Goal: Task Accomplishment & Management: Manage account settings

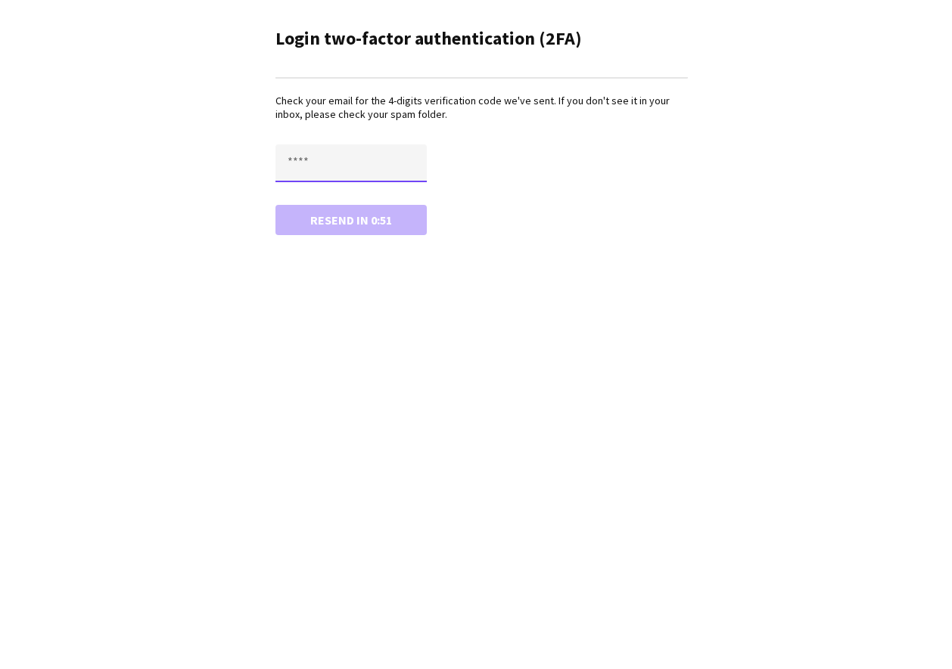
click at [361, 167] on input "text" at bounding box center [350, 163] width 151 height 38
type input "****"
click at [275, 205] on button "Confirm" at bounding box center [350, 220] width 151 height 30
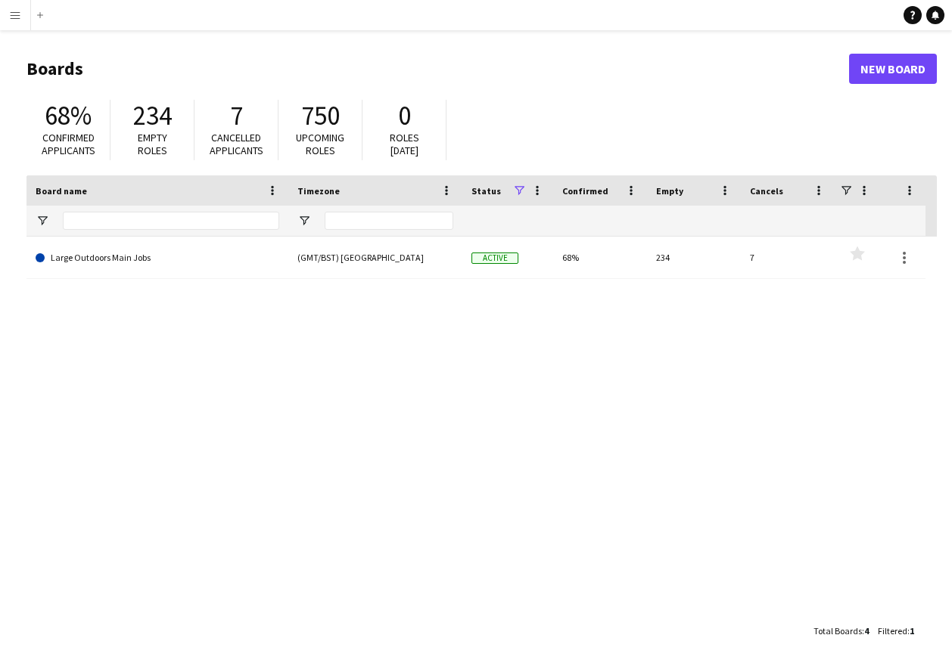
click at [17, 14] on app-icon "Menu" at bounding box center [15, 15] width 12 height 12
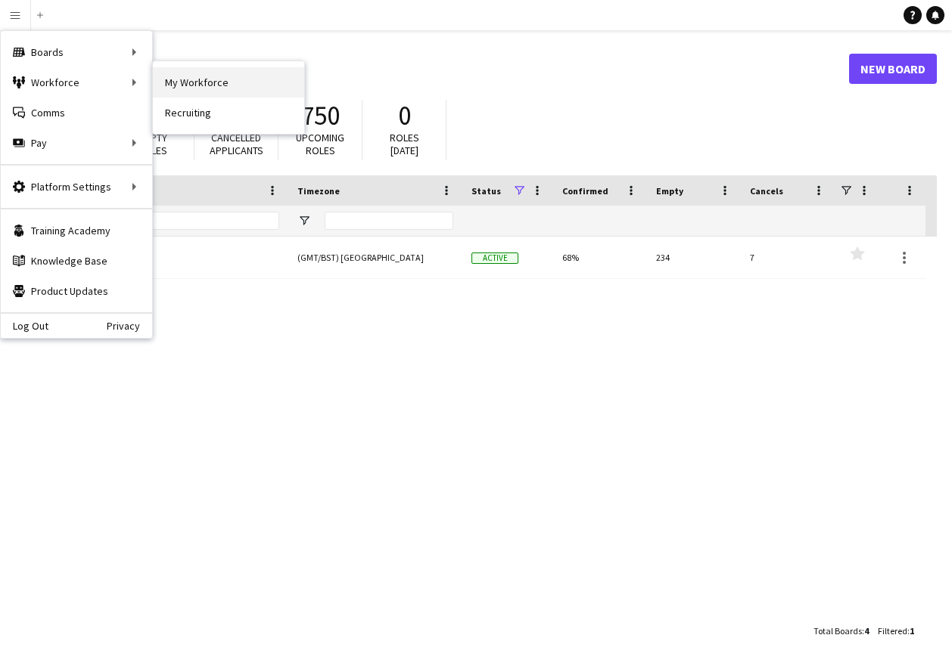
click at [198, 86] on link "My Workforce" at bounding box center [228, 82] width 151 height 30
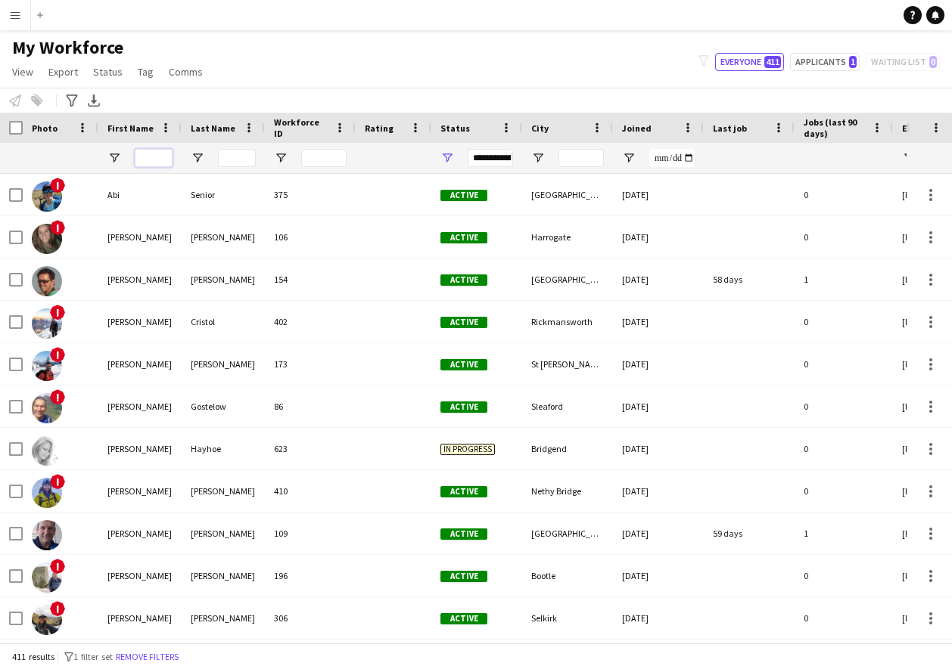
click at [155, 158] on input "First Name Filter Input" at bounding box center [154, 158] width 38 height 18
click at [159, 158] on input "First Name Filter Input" at bounding box center [154, 158] width 38 height 18
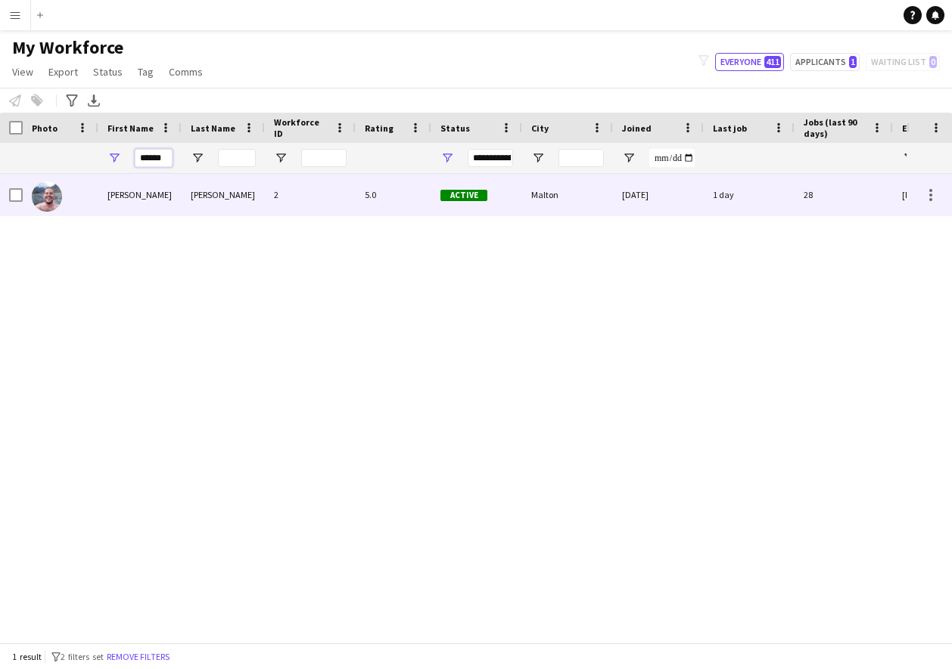
type input "******"
click at [99, 208] on div "[PERSON_NAME]" at bounding box center [139, 195] width 83 height 42
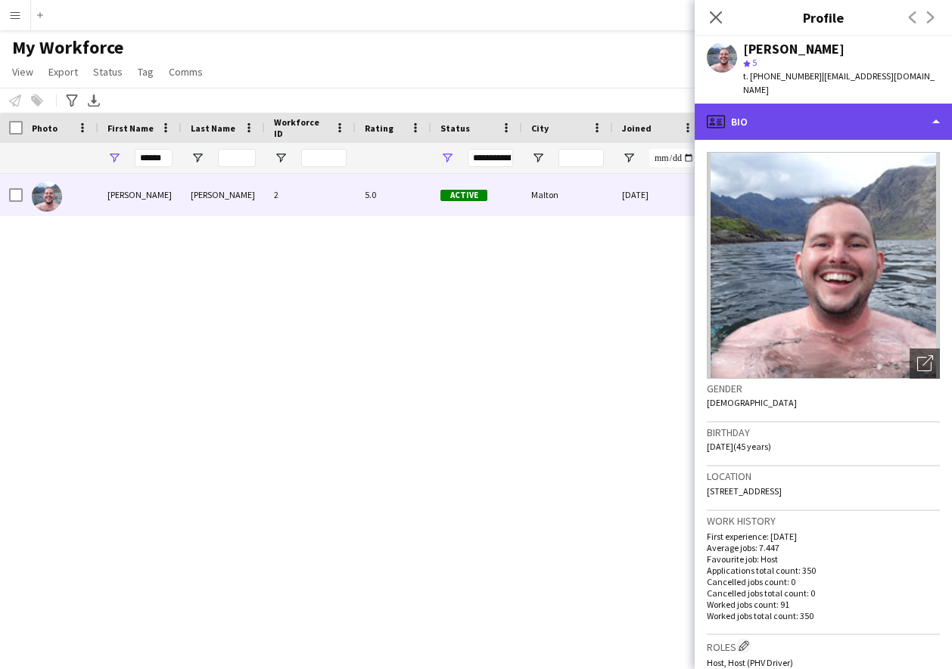
click at [824, 107] on div "profile Bio" at bounding box center [822, 122] width 257 height 36
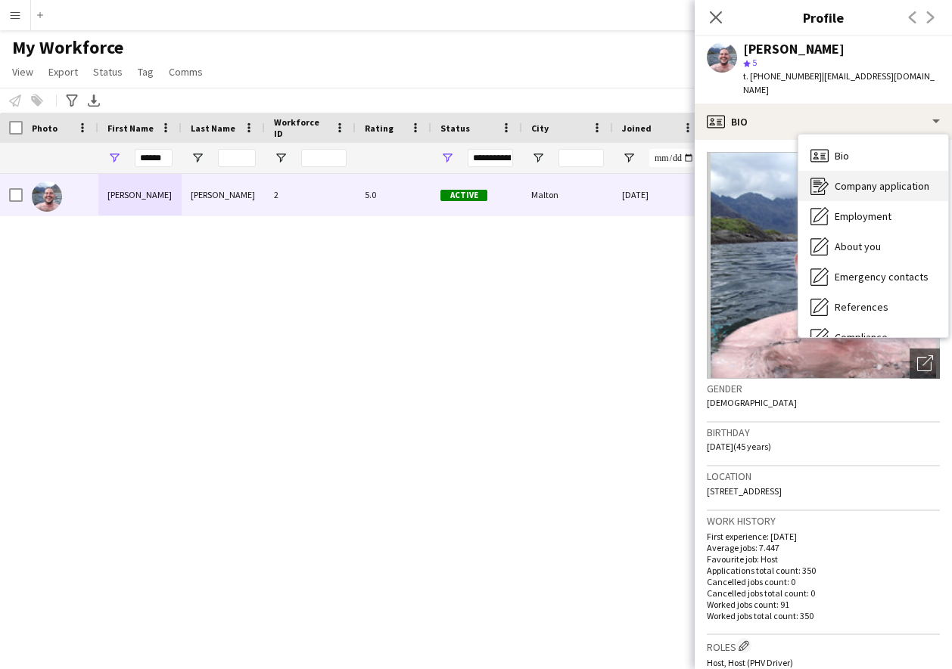
click at [859, 179] on span "Company application" at bounding box center [881, 186] width 95 height 14
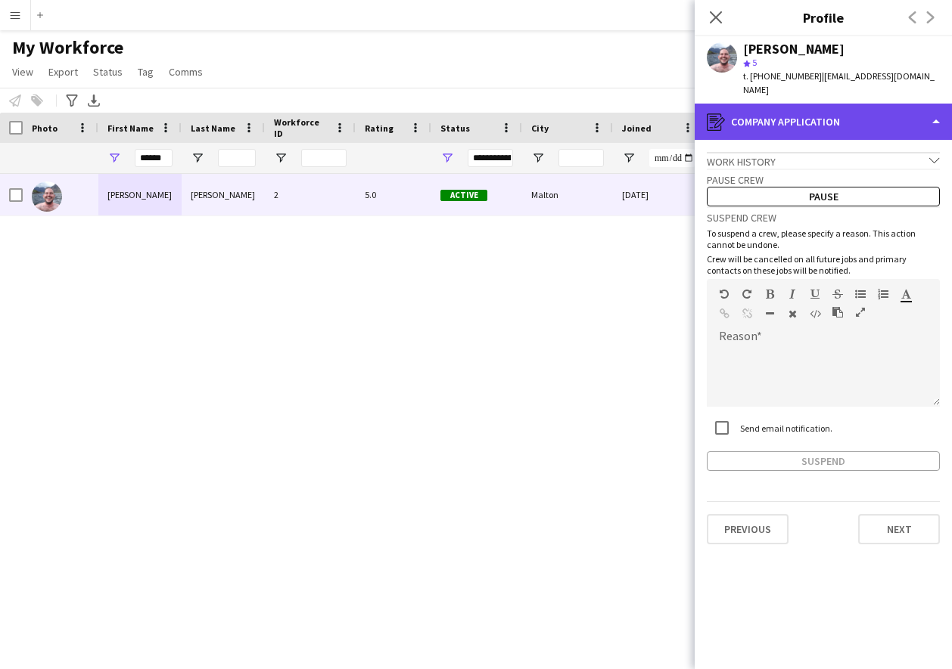
click at [785, 110] on div "register Company application" at bounding box center [822, 122] width 257 height 36
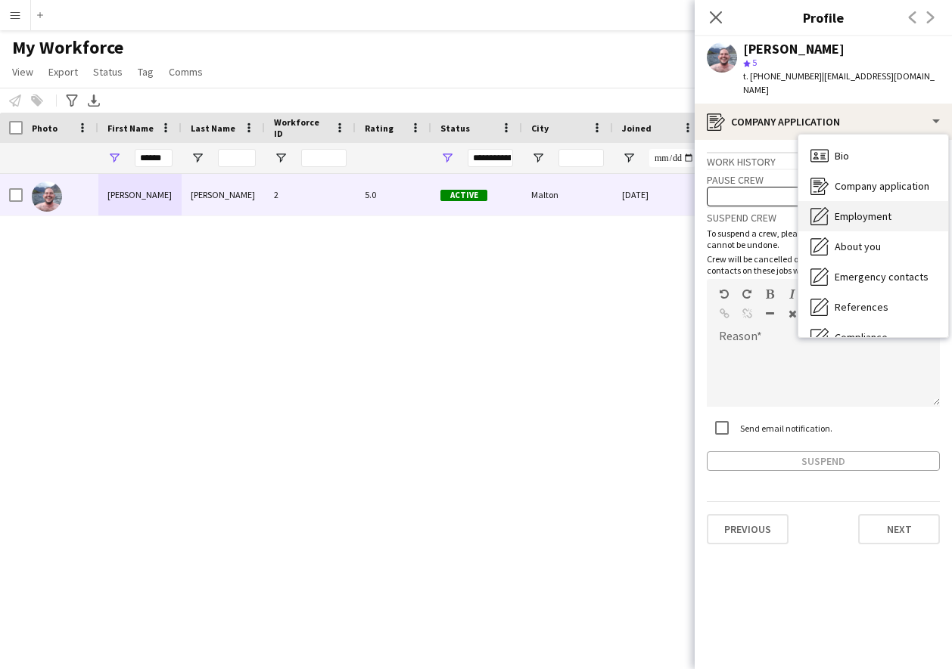
click at [847, 210] on span "Employment" at bounding box center [862, 217] width 57 height 14
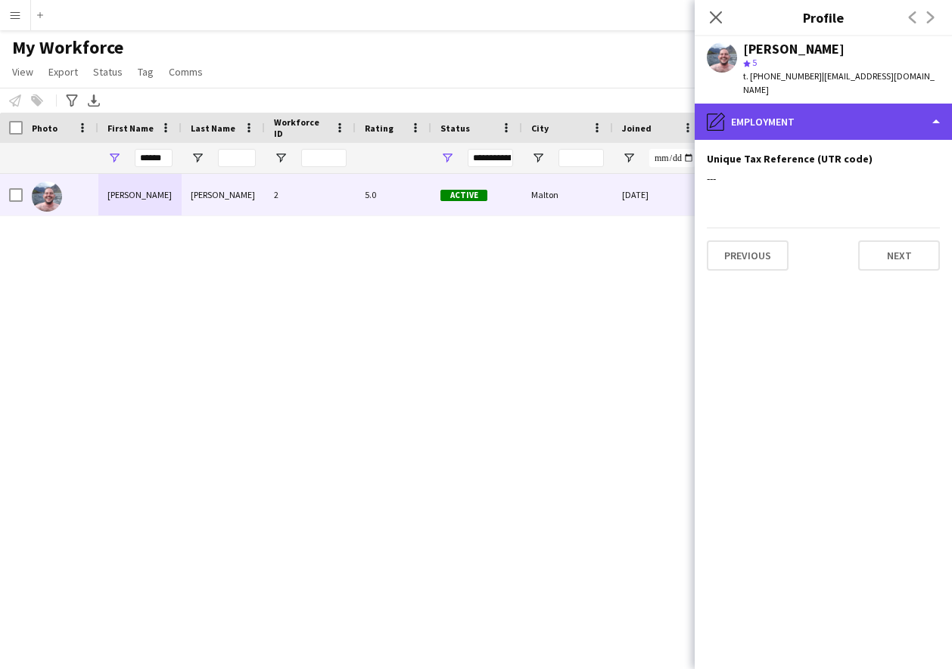
click at [825, 110] on div "pencil4 Employment" at bounding box center [822, 122] width 257 height 36
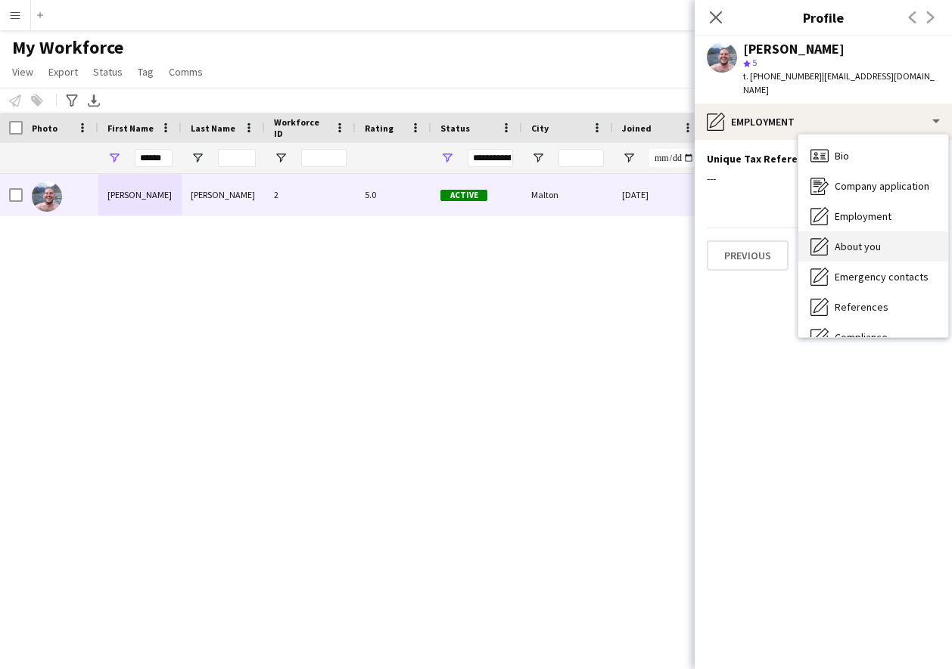
click at [850, 240] on span "About you" at bounding box center [857, 247] width 46 height 14
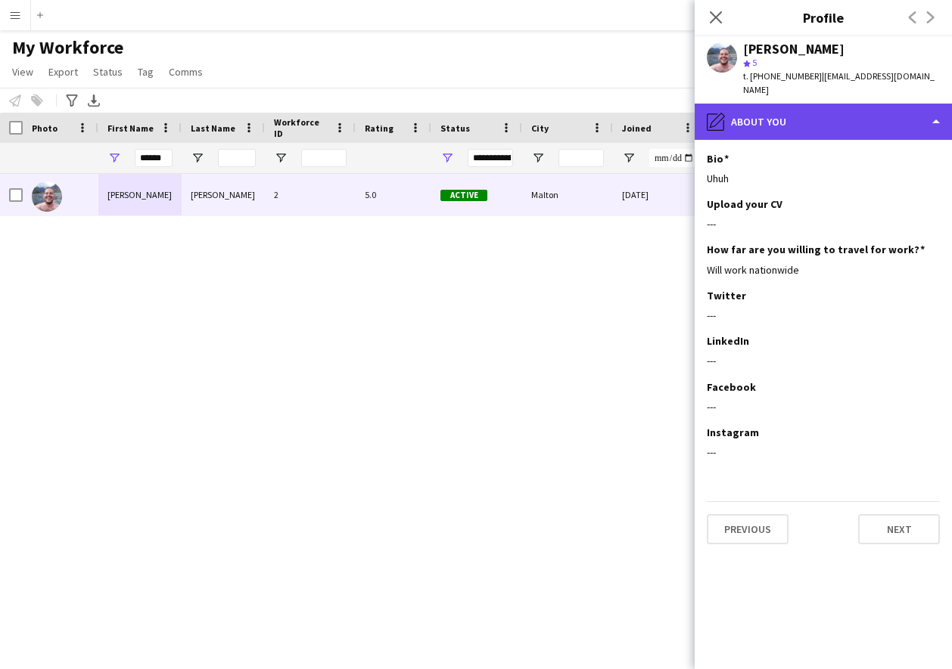
click at [800, 104] on div "pencil4 About you" at bounding box center [822, 122] width 257 height 36
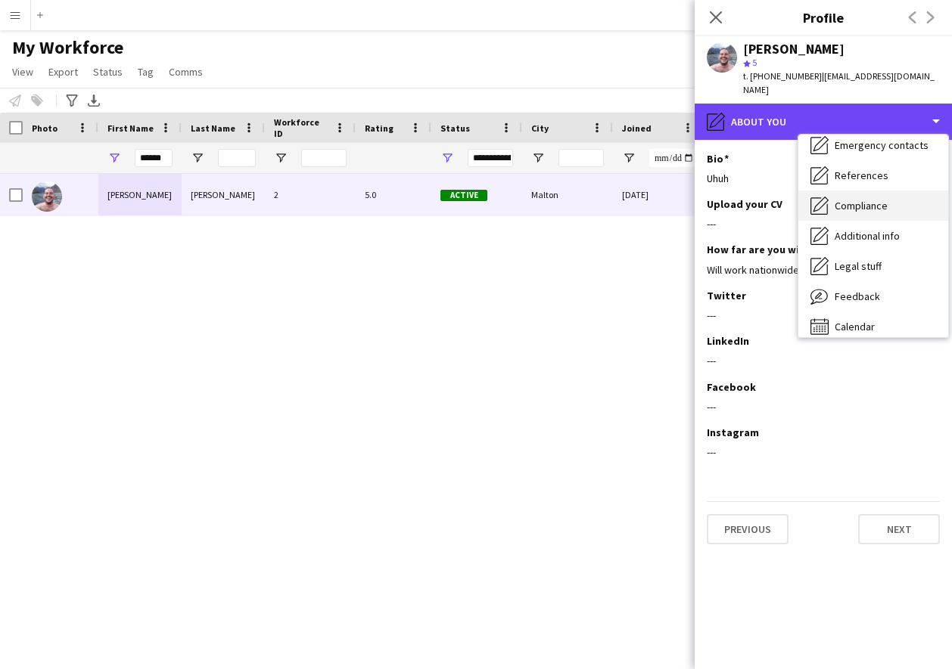
scroll to position [137, 0]
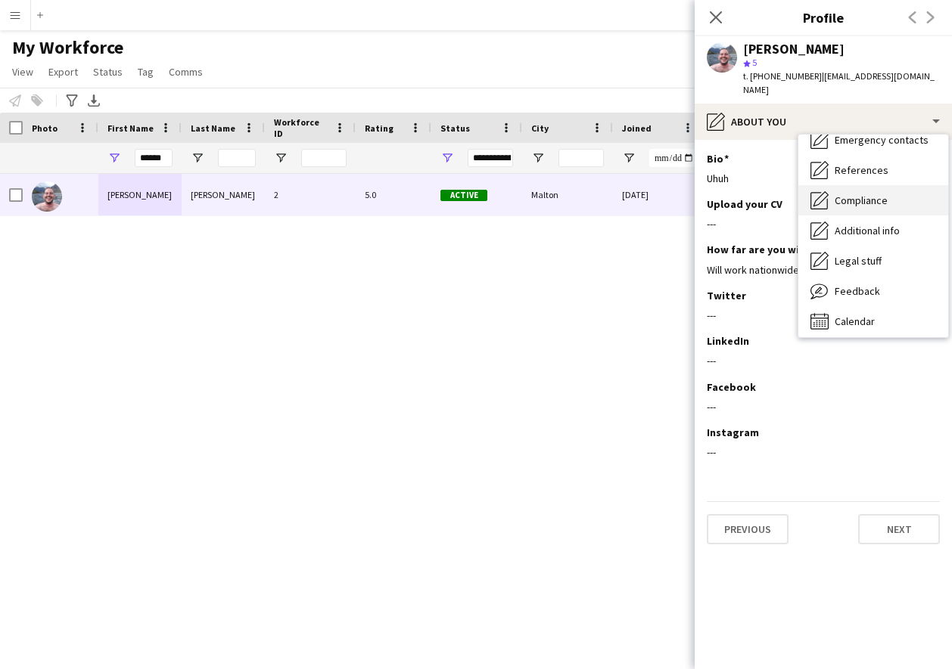
click at [861, 194] on span "Compliance" at bounding box center [860, 201] width 53 height 14
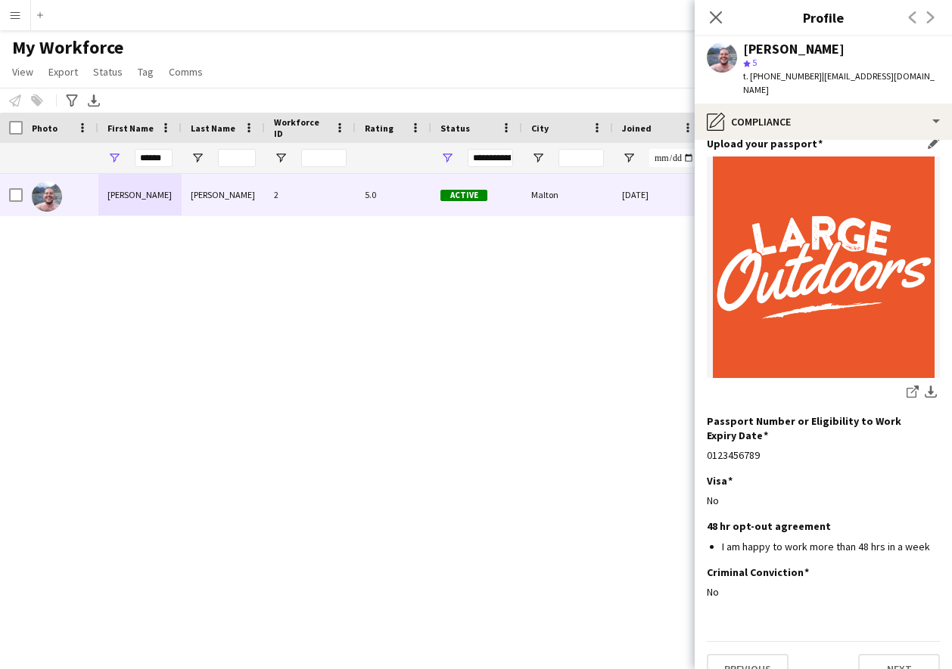
scroll to position [0, 0]
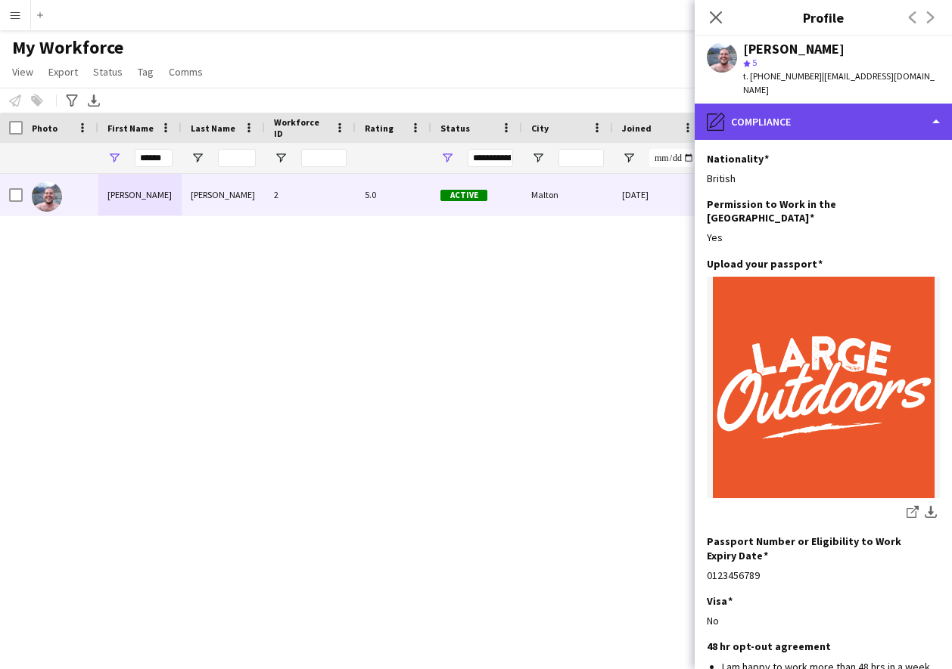
click at [828, 108] on div "pencil4 Compliance" at bounding box center [822, 122] width 257 height 36
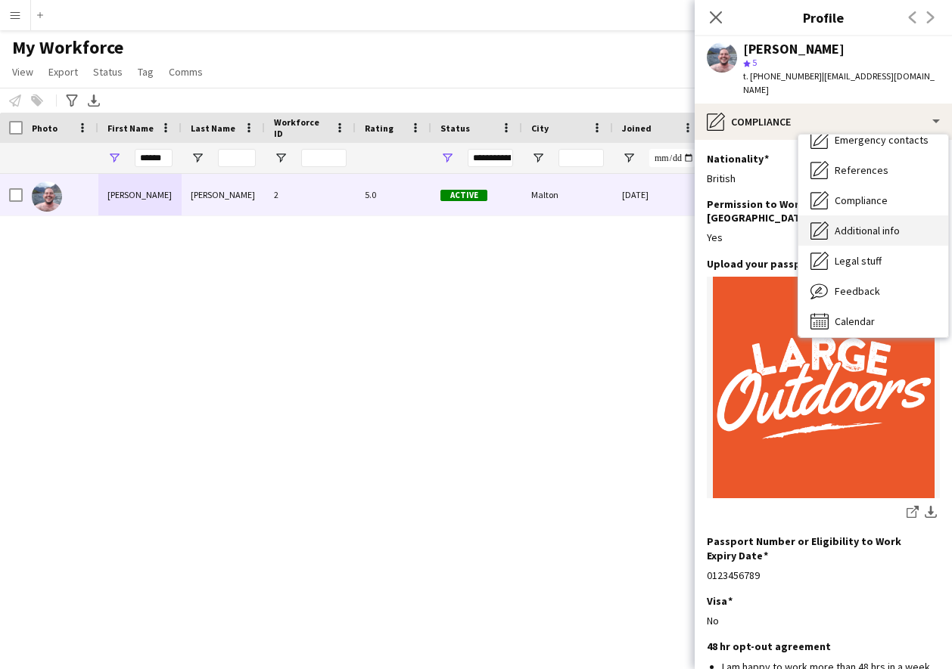
click at [843, 224] on span "Additional info" at bounding box center [866, 231] width 65 height 14
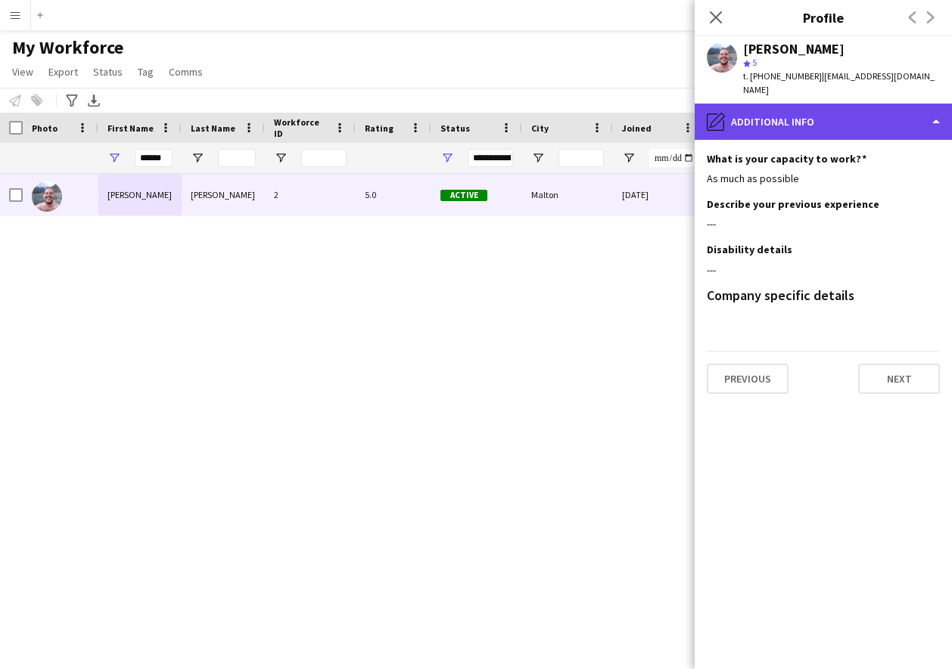
click at [798, 114] on div "pencil4 Additional info" at bounding box center [822, 122] width 257 height 36
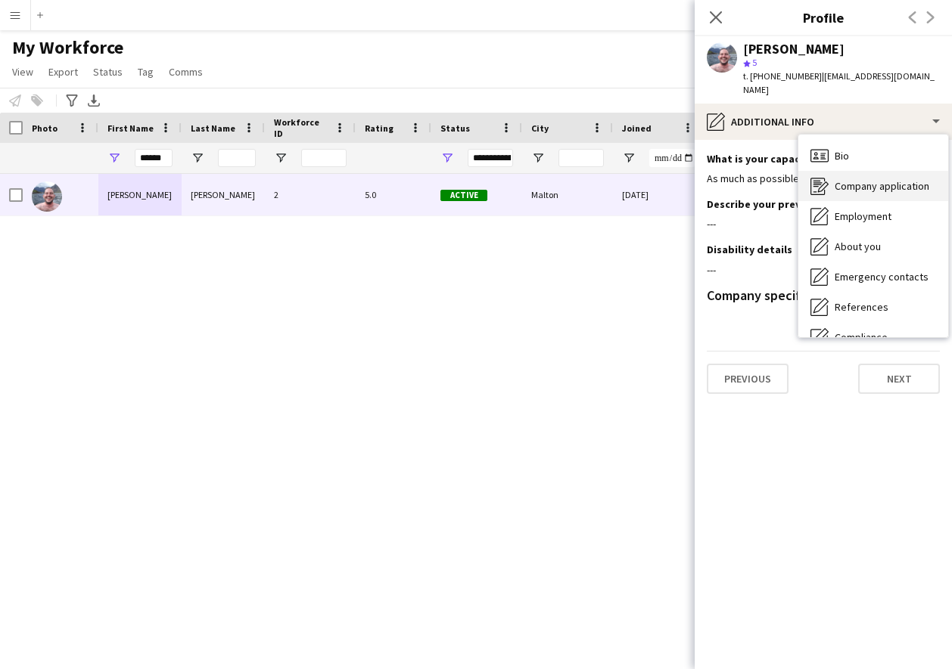
click at [867, 179] on span "Company application" at bounding box center [881, 186] width 95 height 14
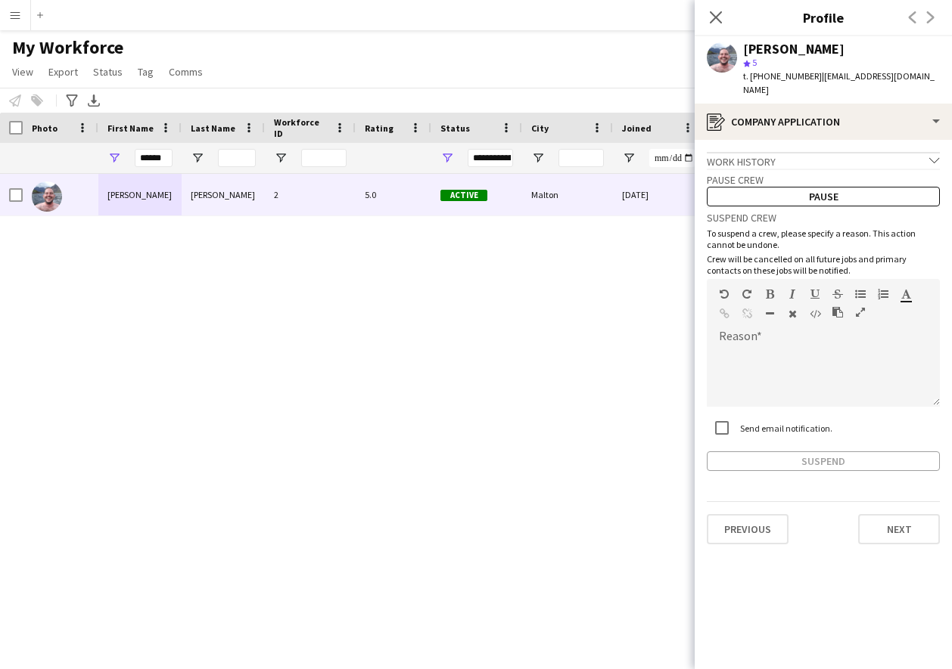
click at [843, 152] on div "Work history chevron-down" at bounding box center [823, 160] width 233 height 17
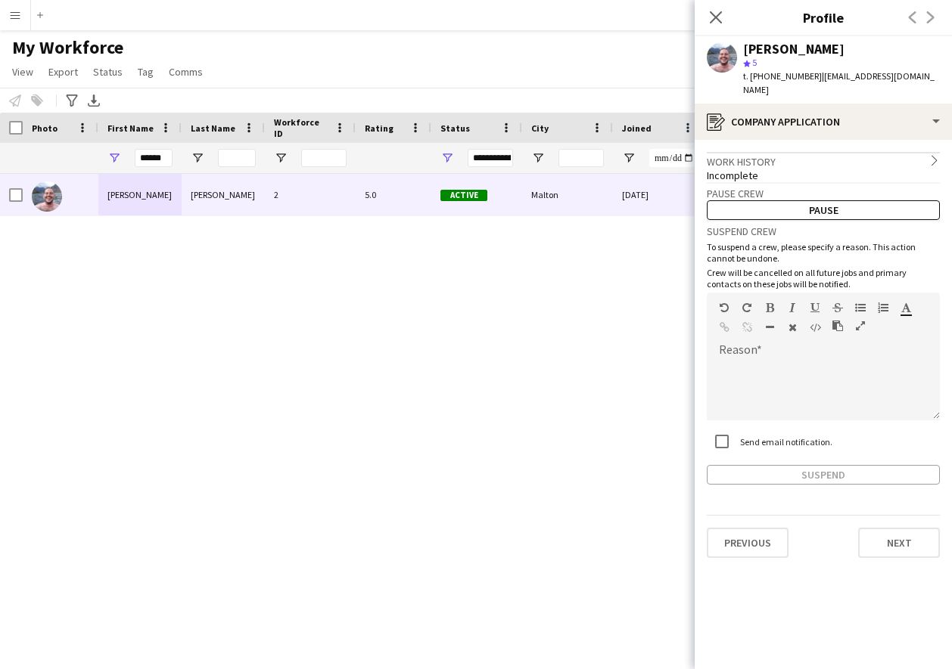
click at [842, 152] on div "Work history chevron-right" at bounding box center [823, 160] width 233 height 17
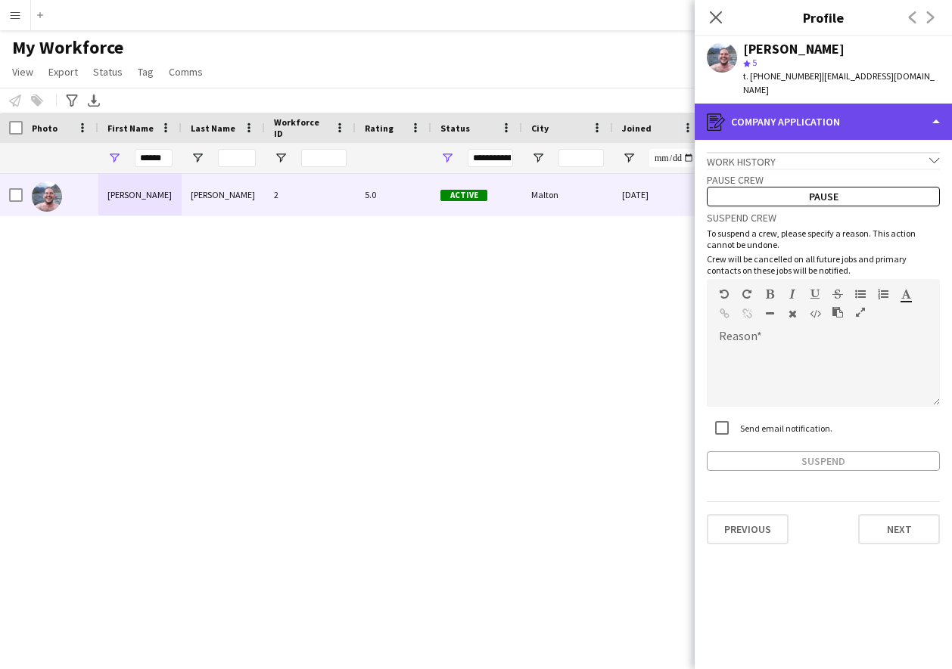
click at [824, 107] on div "register Company application" at bounding box center [822, 122] width 257 height 36
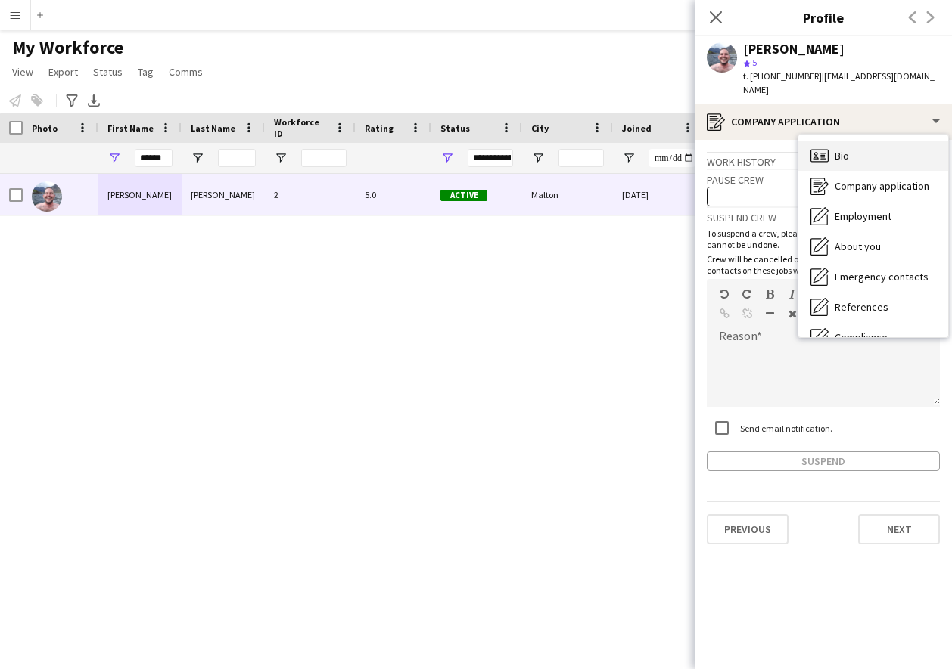
click at [846, 149] on span "Bio" at bounding box center [841, 156] width 14 height 14
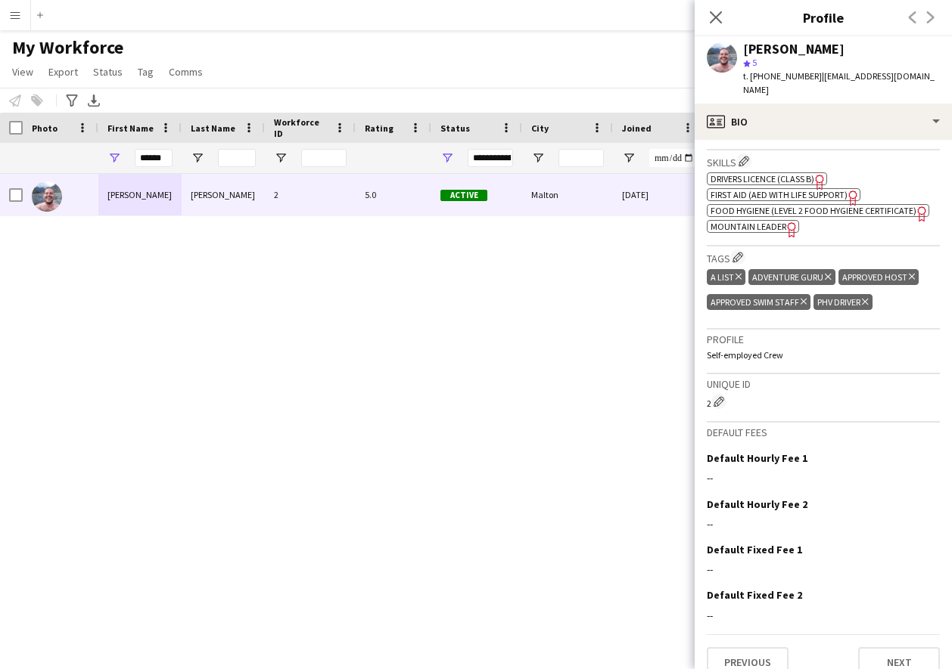
scroll to position [542, 0]
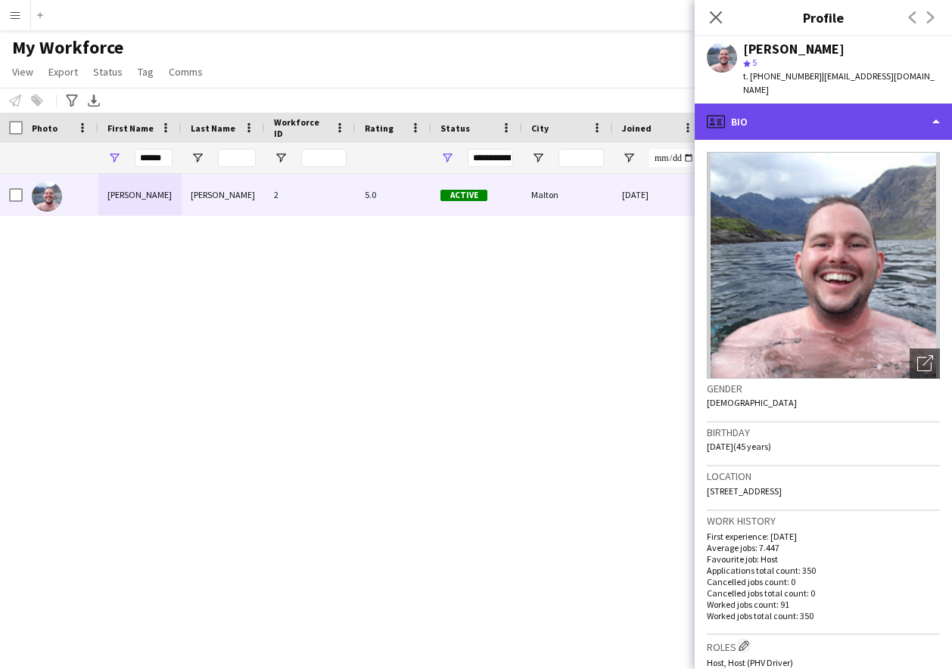
click at [853, 104] on div "profile Bio" at bounding box center [822, 122] width 257 height 36
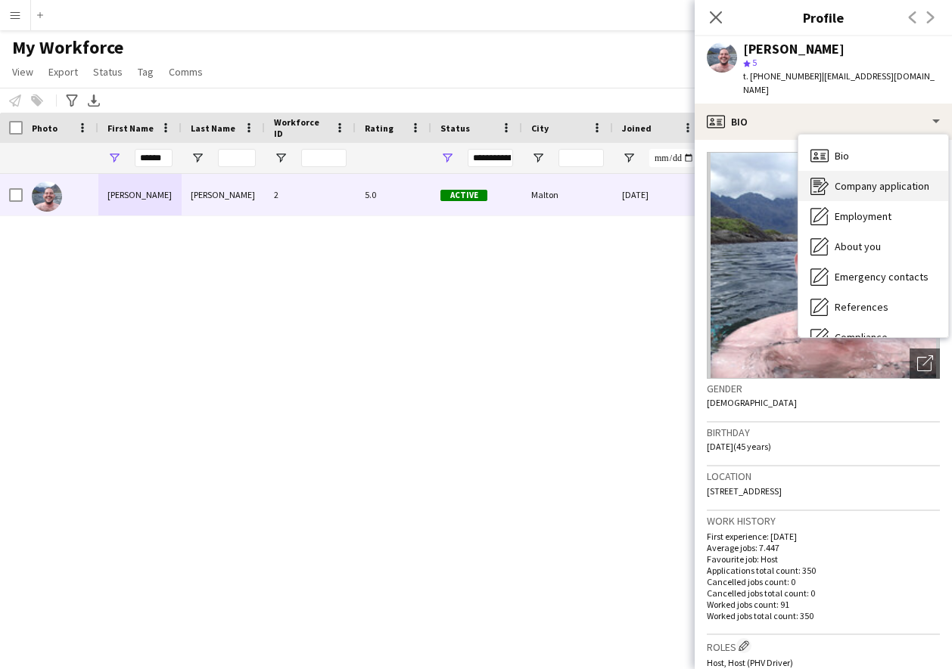
click at [866, 179] on span "Company application" at bounding box center [881, 186] width 95 height 14
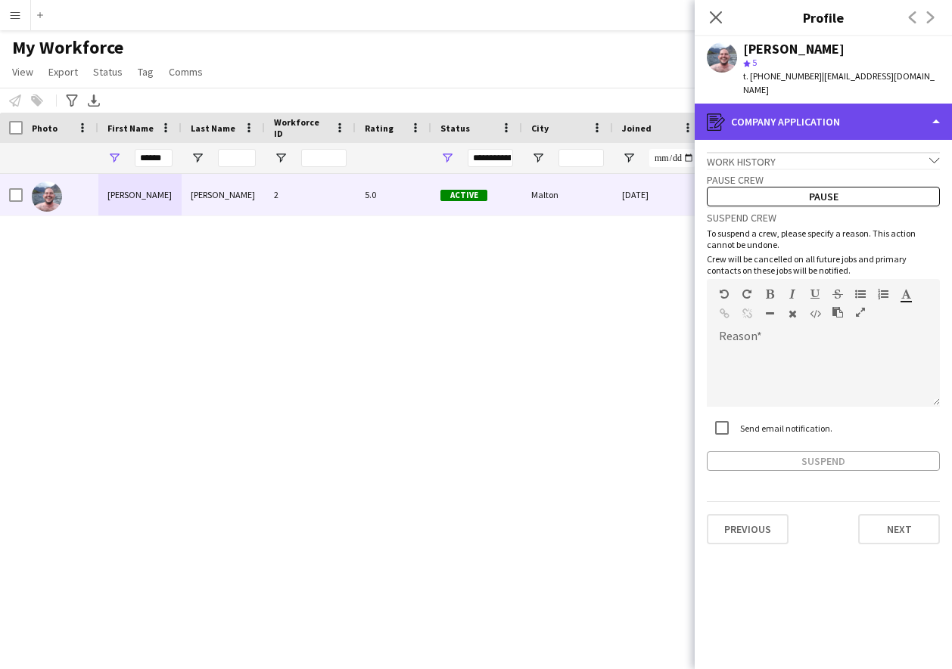
click at [798, 104] on div "register Company application" at bounding box center [822, 122] width 257 height 36
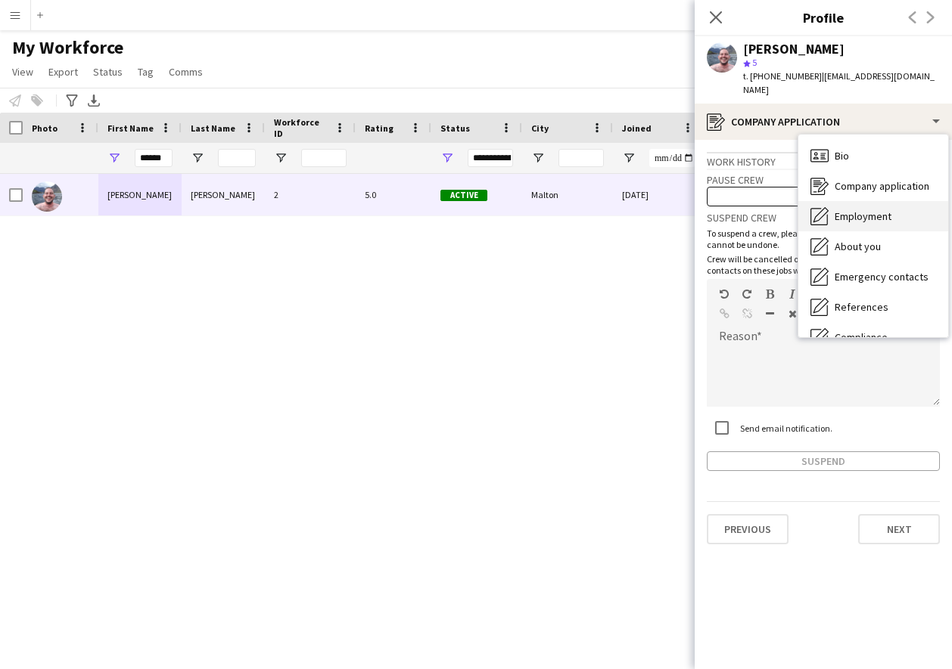
click at [844, 210] on span "Employment" at bounding box center [862, 217] width 57 height 14
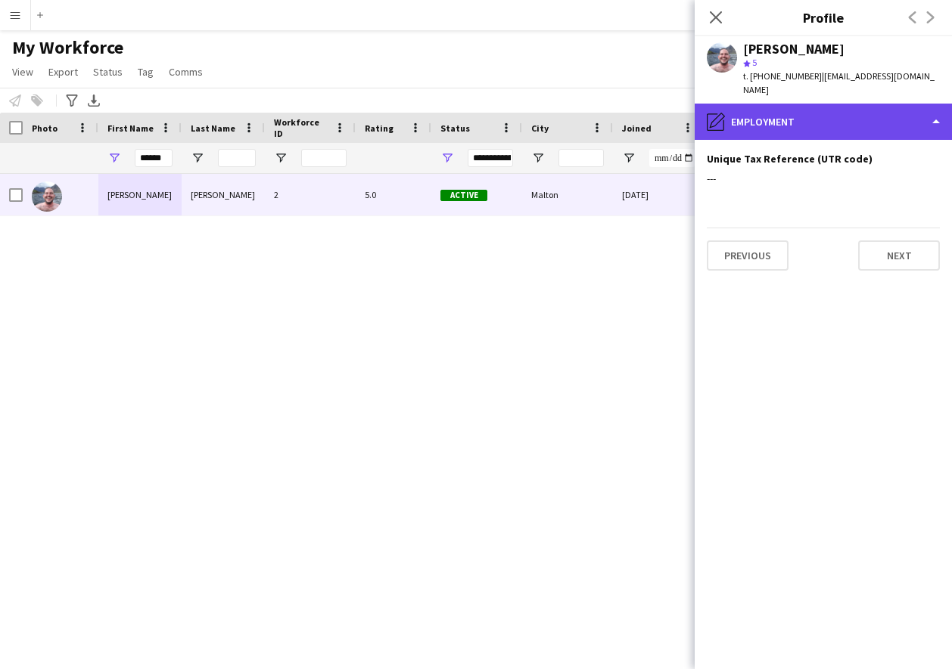
click at [842, 105] on div "pencil4 Employment" at bounding box center [822, 122] width 257 height 36
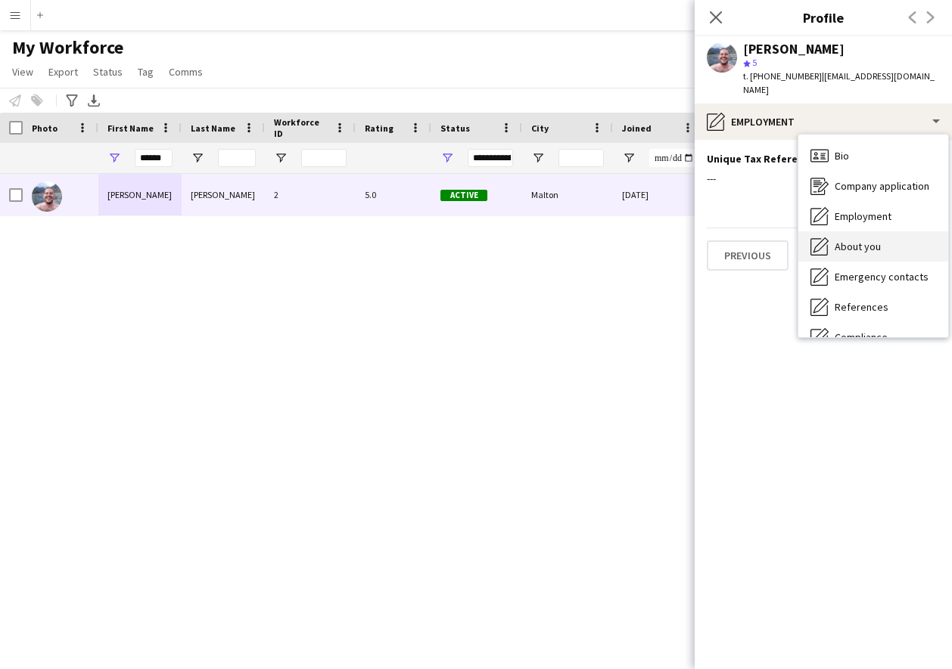
click at [865, 241] on div "About you About you" at bounding box center [873, 246] width 150 height 30
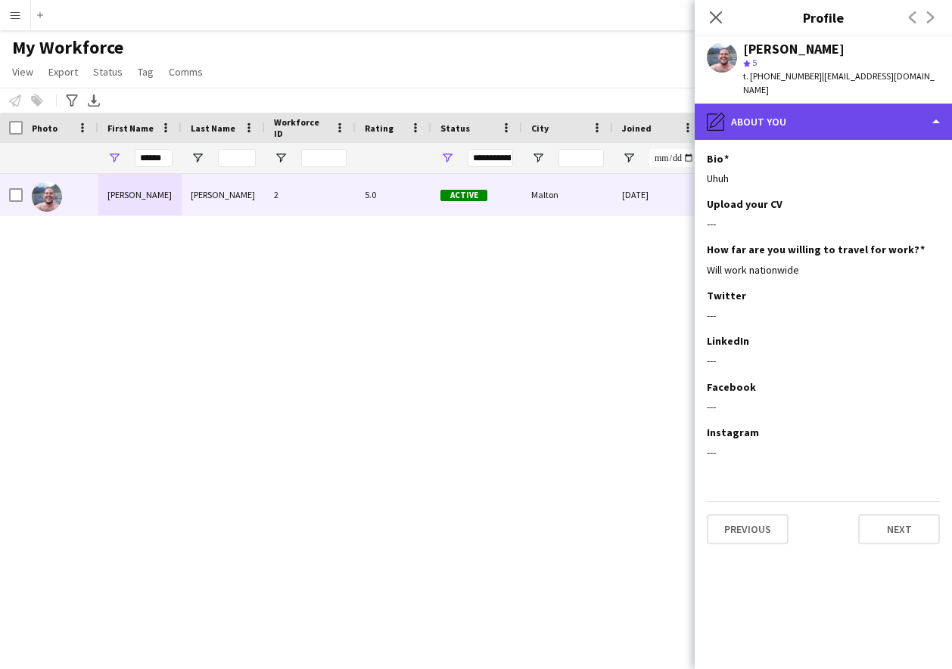
click at [840, 110] on div "pencil4 About you" at bounding box center [822, 122] width 257 height 36
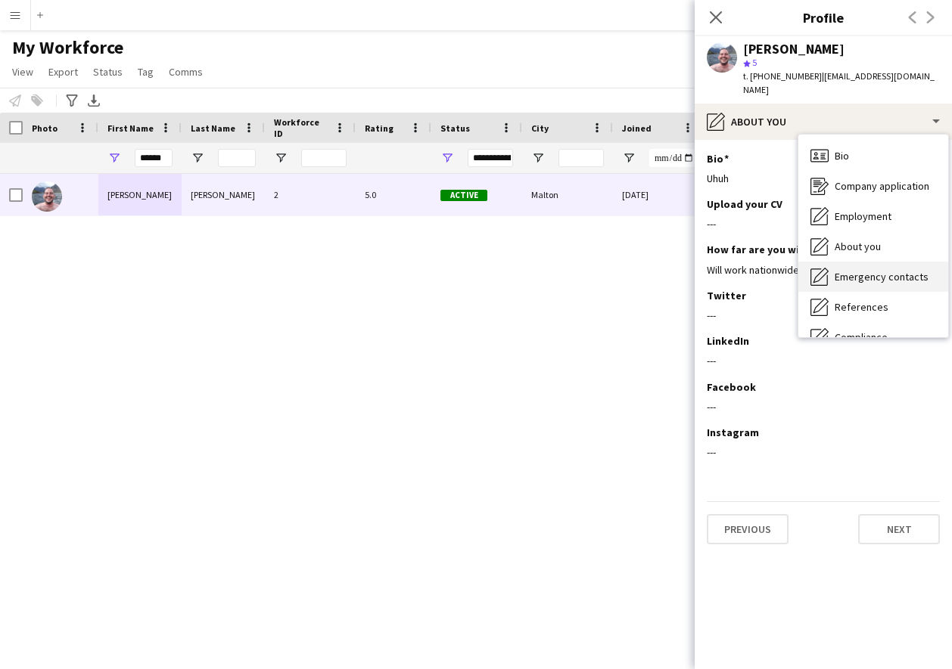
click at [851, 270] on span "Emergency contacts" at bounding box center [881, 277] width 94 height 14
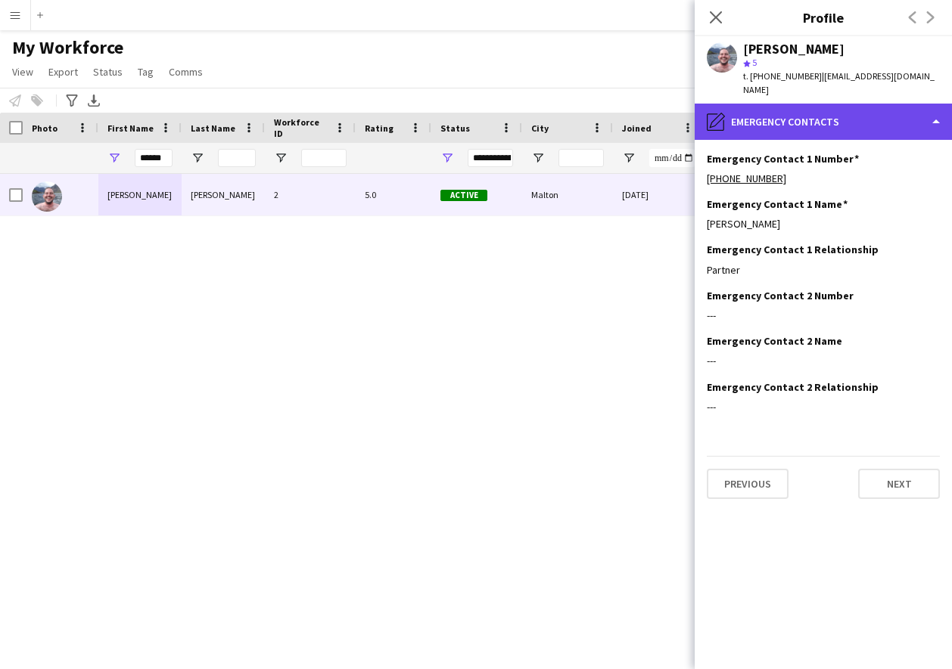
click at [839, 110] on div "pencil4 Emergency contacts" at bounding box center [822, 122] width 257 height 36
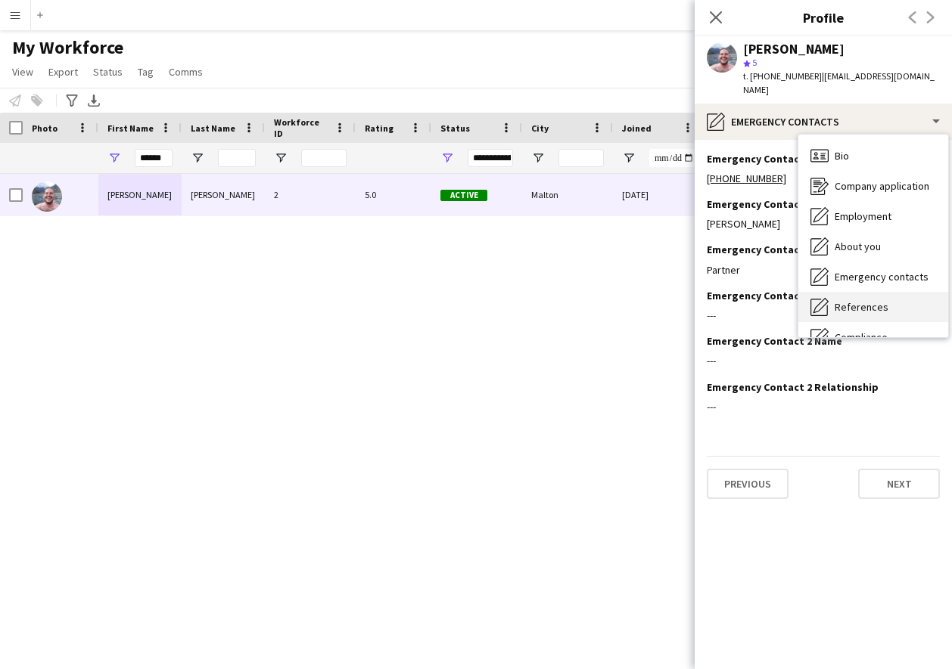
click at [851, 300] on span "References" at bounding box center [861, 307] width 54 height 14
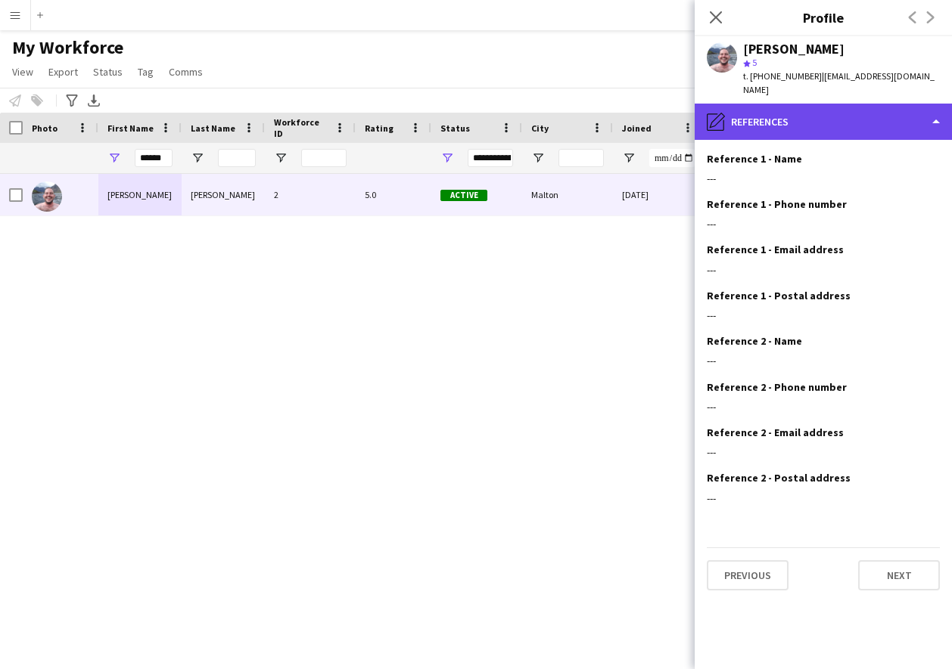
click at [831, 104] on div "pencil4 References" at bounding box center [822, 122] width 257 height 36
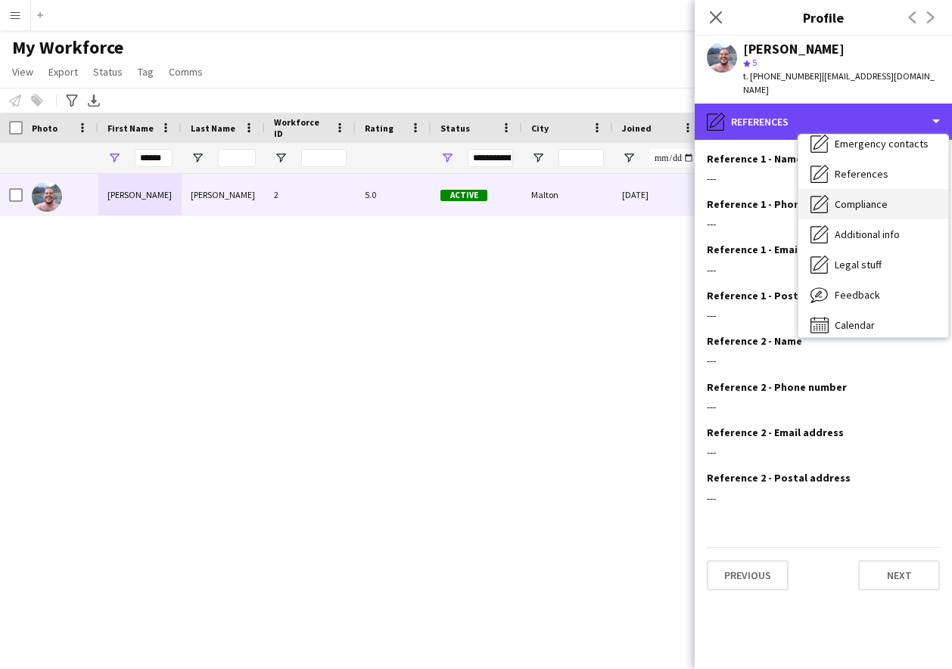
scroll to position [135, 0]
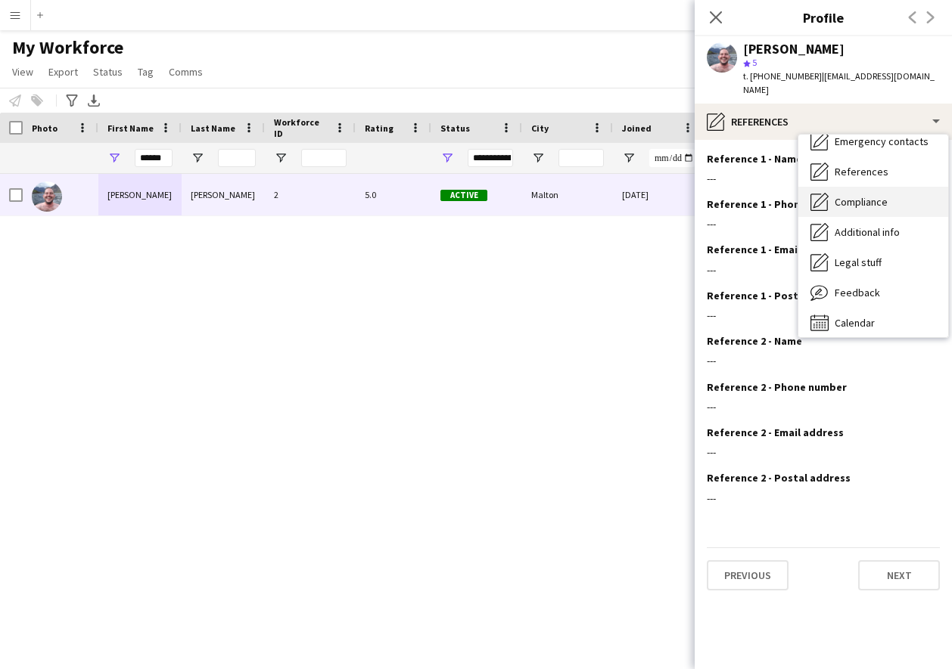
click at [853, 195] on span "Compliance" at bounding box center [860, 202] width 53 height 14
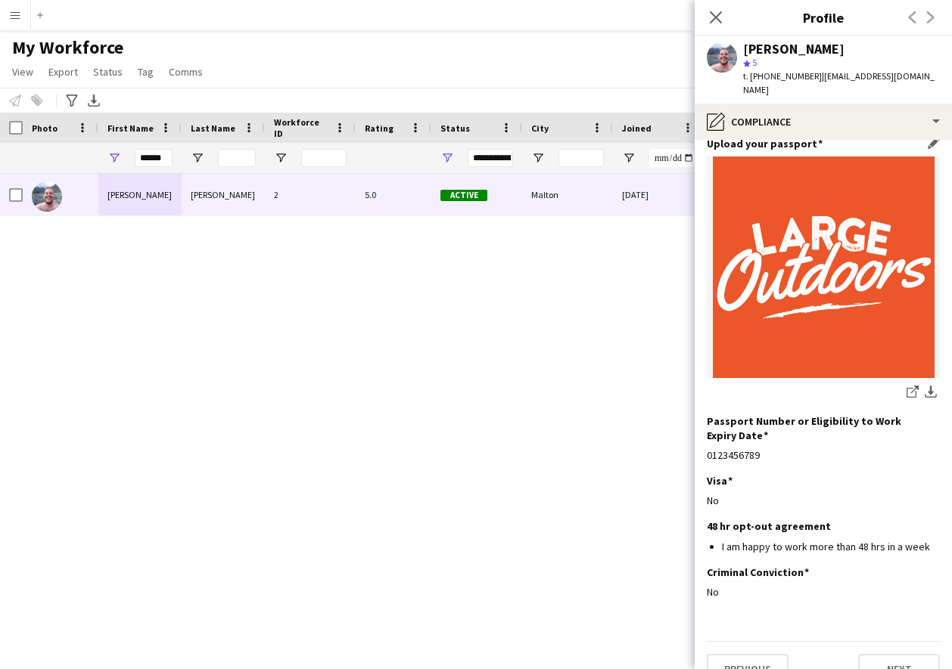
scroll to position [0, 0]
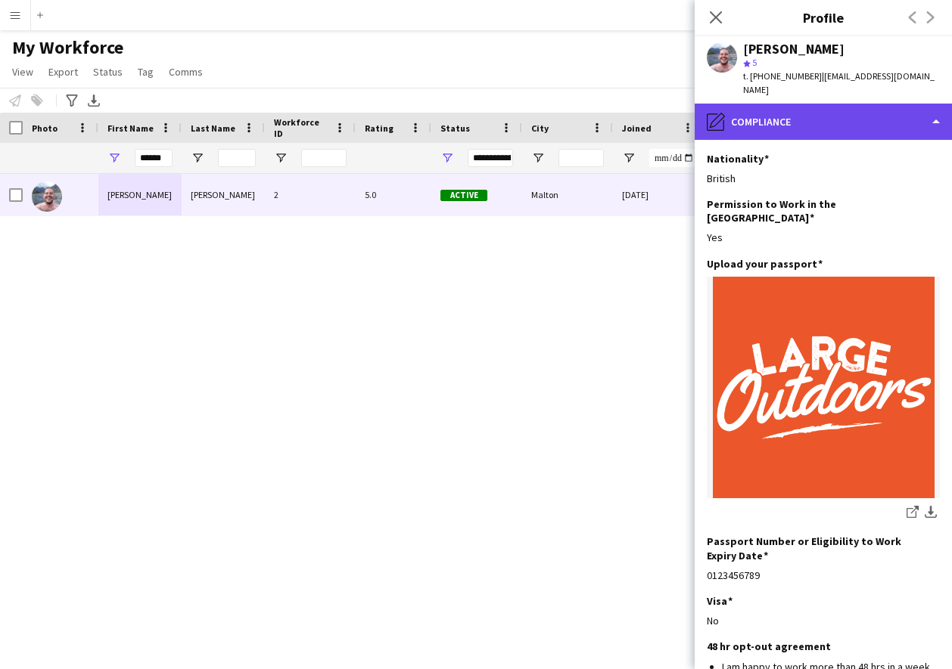
click at [840, 110] on div "pencil4 Compliance" at bounding box center [822, 122] width 257 height 36
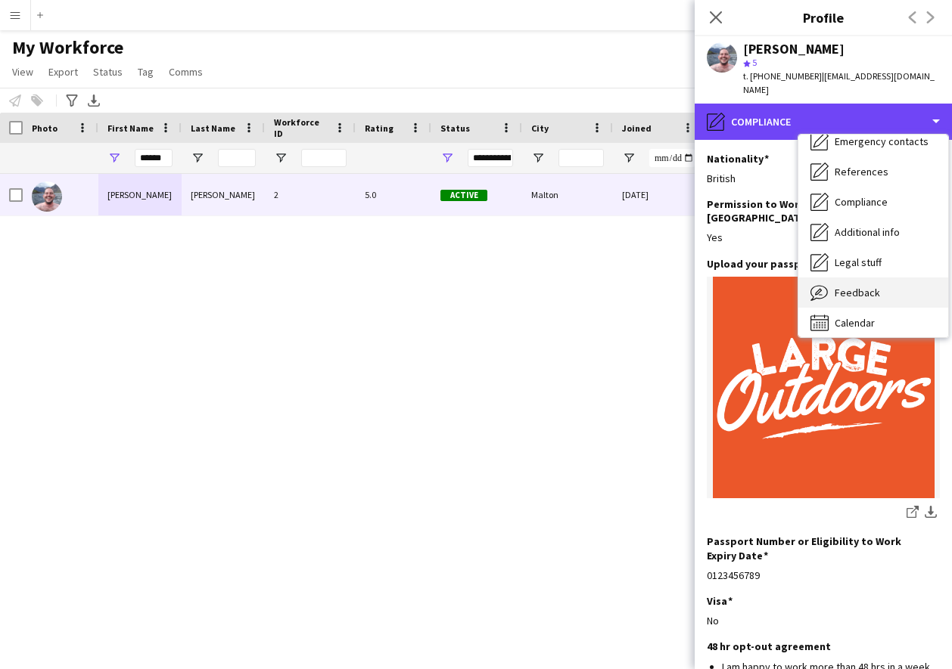
scroll to position [142, 0]
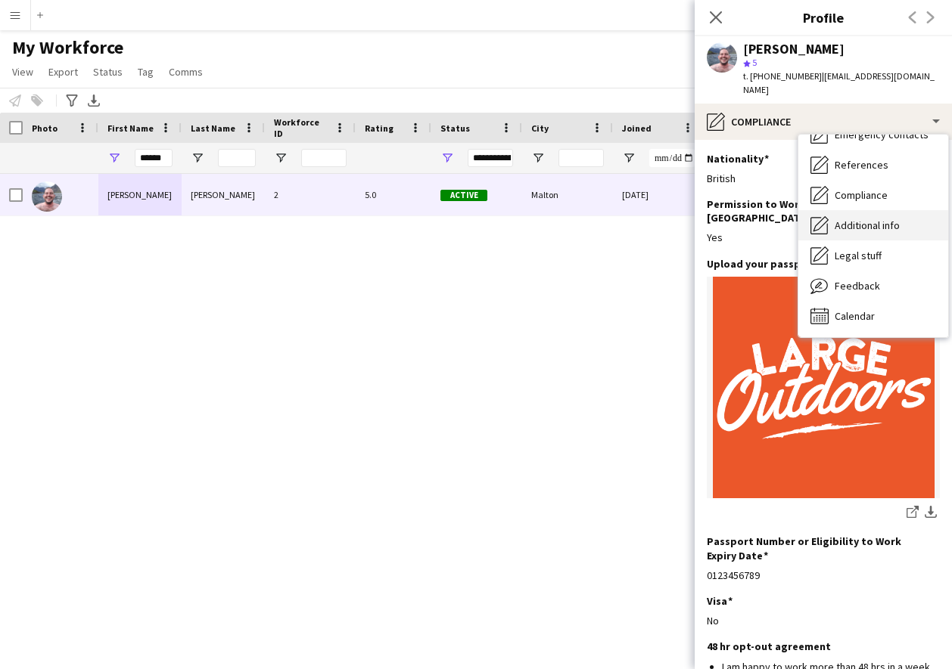
click at [857, 219] on span "Additional info" at bounding box center [866, 226] width 65 height 14
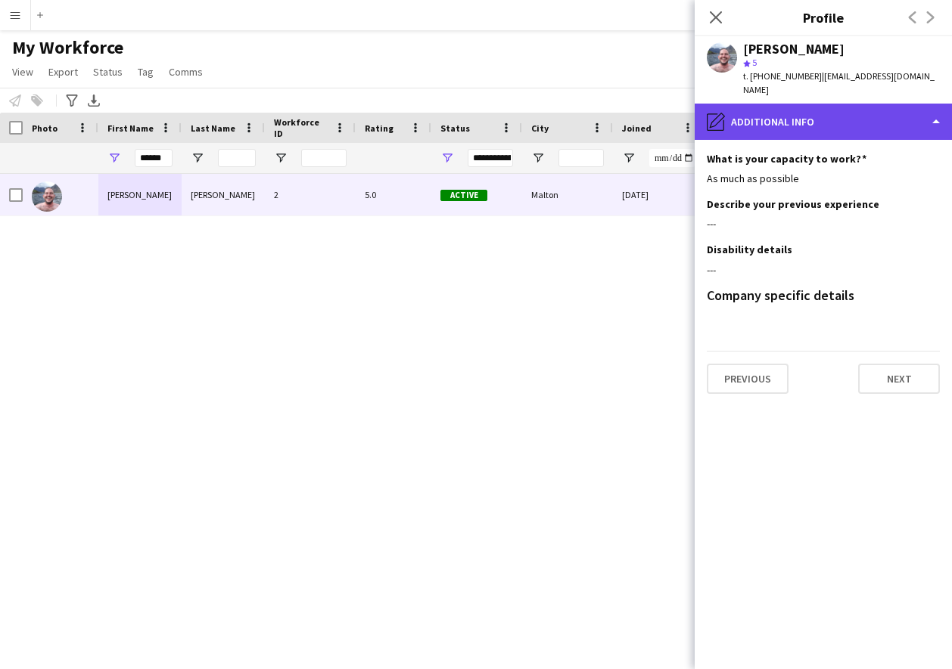
click at [819, 107] on div "pencil4 Additional info" at bounding box center [822, 122] width 257 height 36
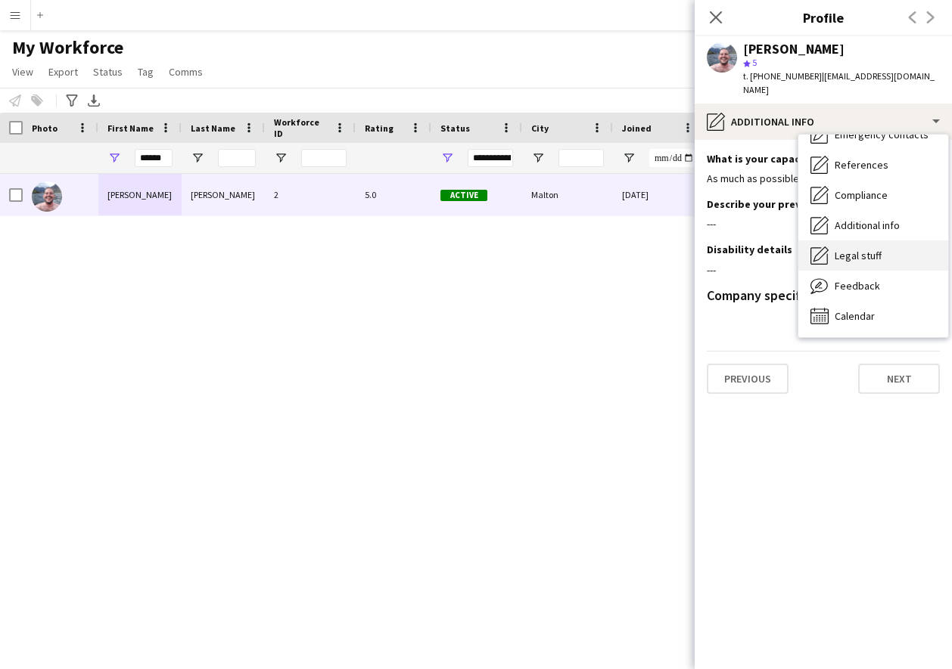
click at [858, 249] on span "Legal stuff" at bounding box center [857, 256] width 47 height 14
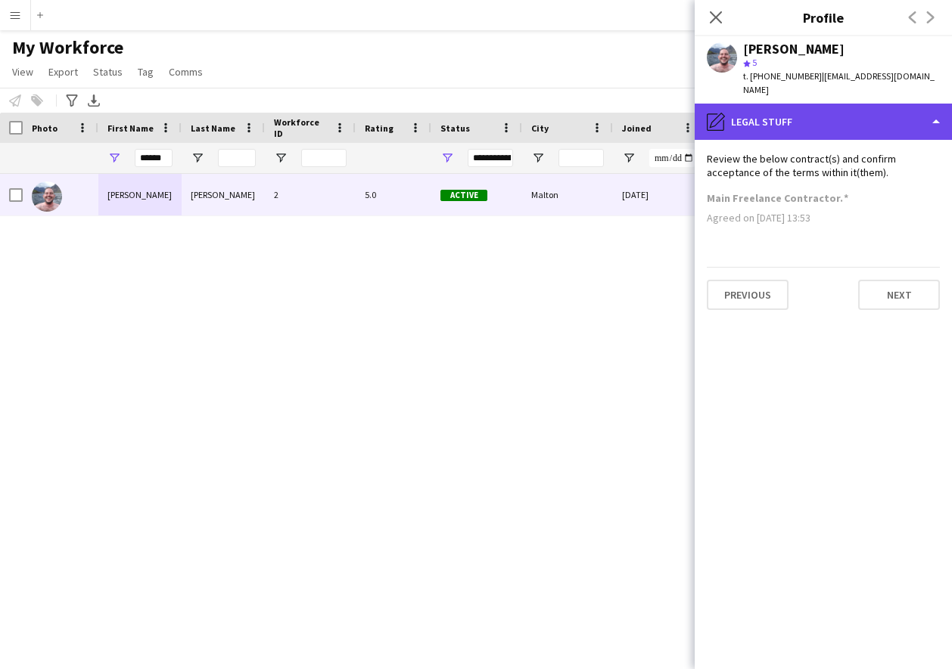
click at [815, 108] on div "pencil4 Legal stuff" at bounding box center [822, 122] width 257 height 36
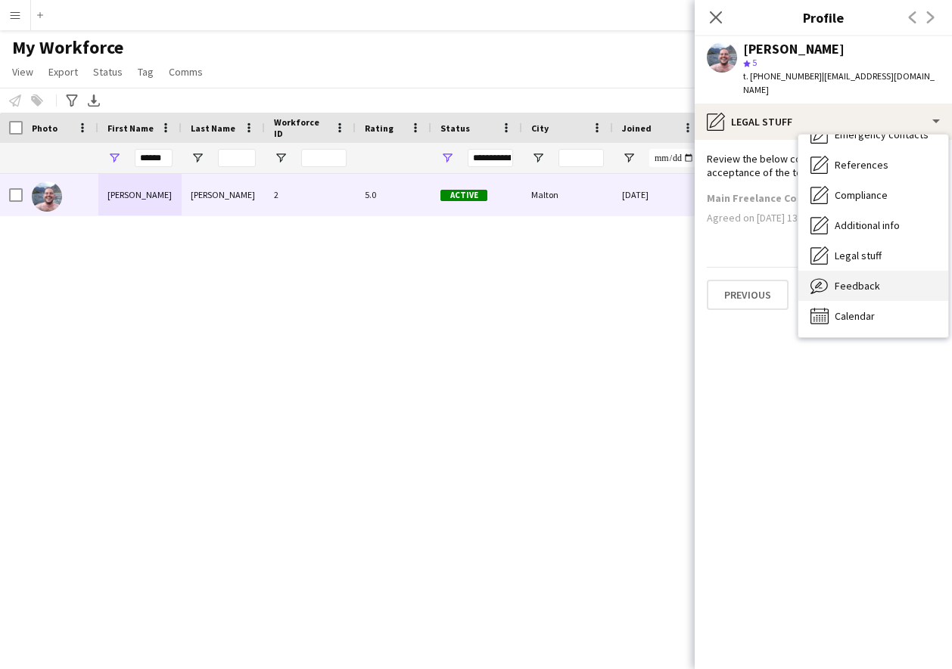
click at [856, 279] on span "Feedback" at bounding box center [856, 286] width 45 height 14
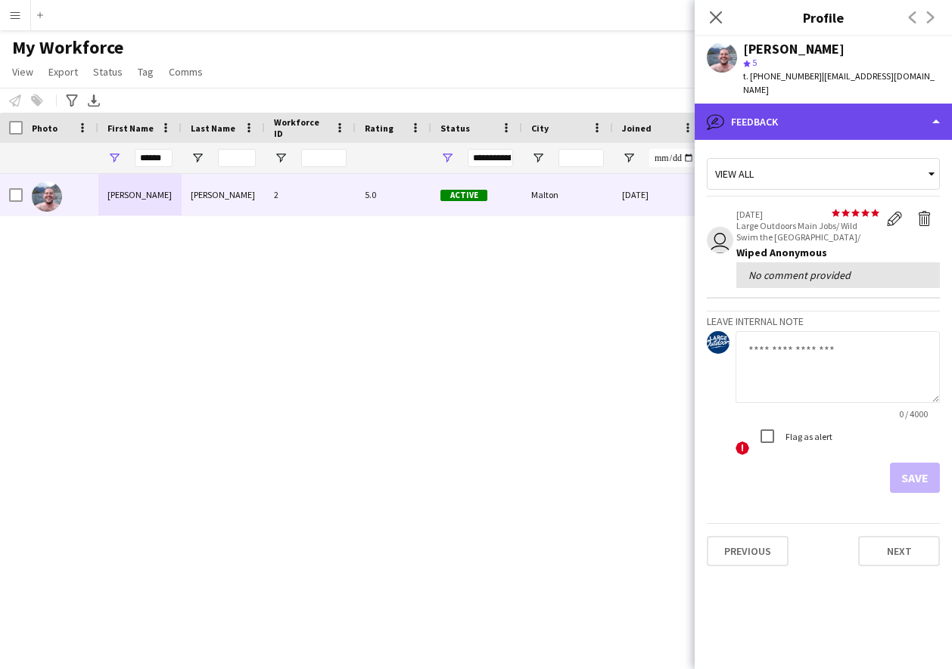
click at [800, 110] on div "bubble-pencil Feedback" at bounding box center [822, 122] width 257 height 36
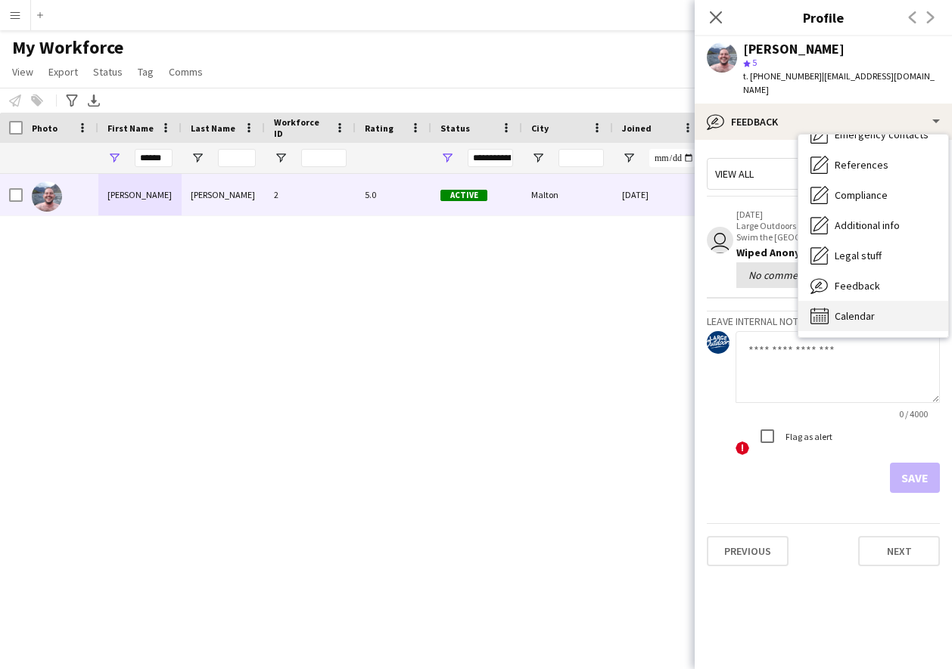
click at [858, 309] on span "Calendar" at bounding box center [854, 316] width 40 height 14
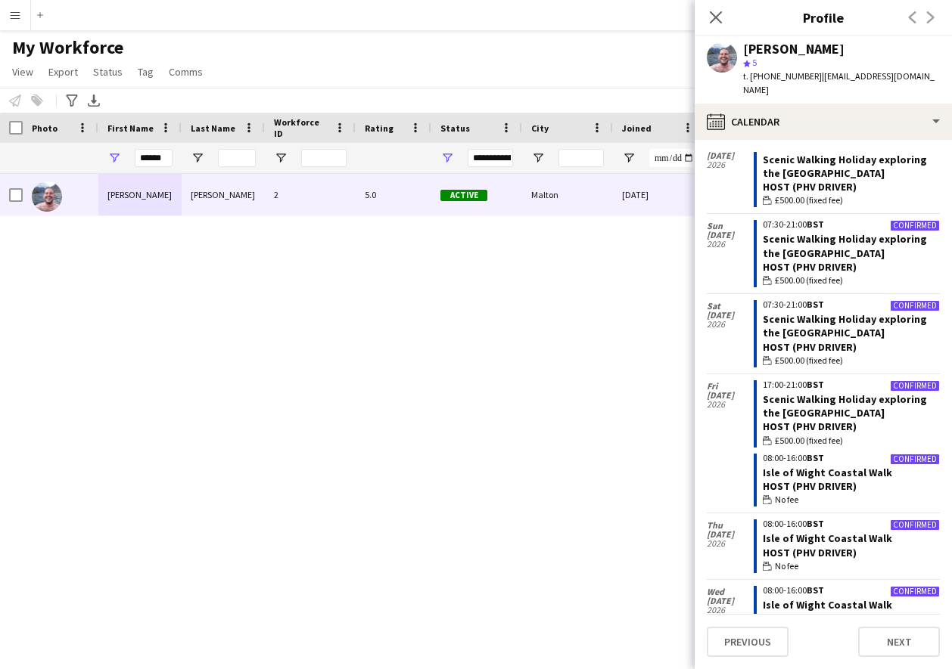
scroll to position [0, 0]
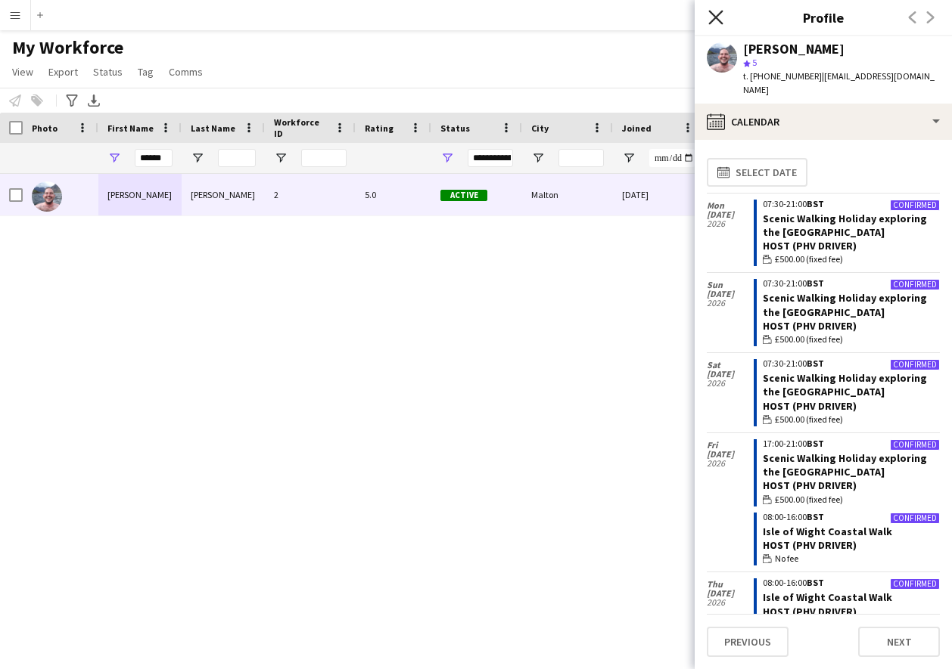
click at [712, 23] on icon "Close pop-in" at bounding box center [715, 17] width 14 height 14
